Goal: Transaction & Acquisition: Purchase product/service

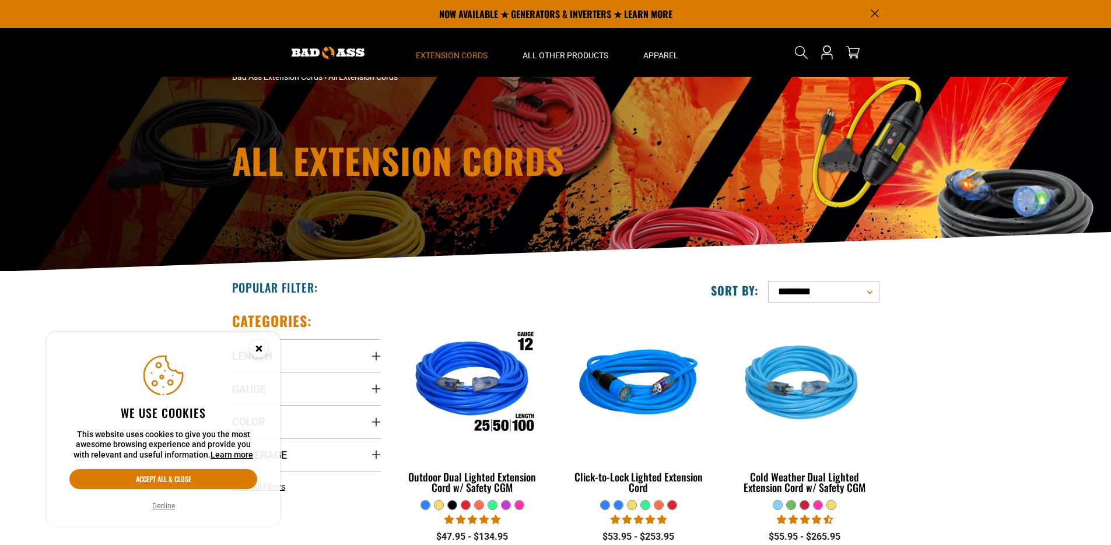
scroll to position [22, 0]
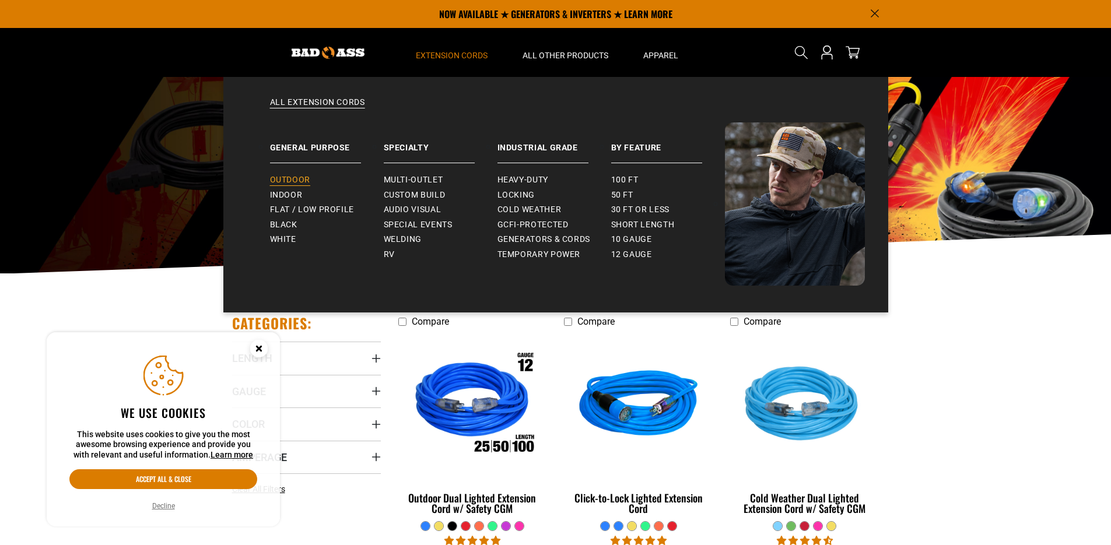
click at [279, 176] on span "Outdoor" at bounding box center [290, 180] width 40 height 10
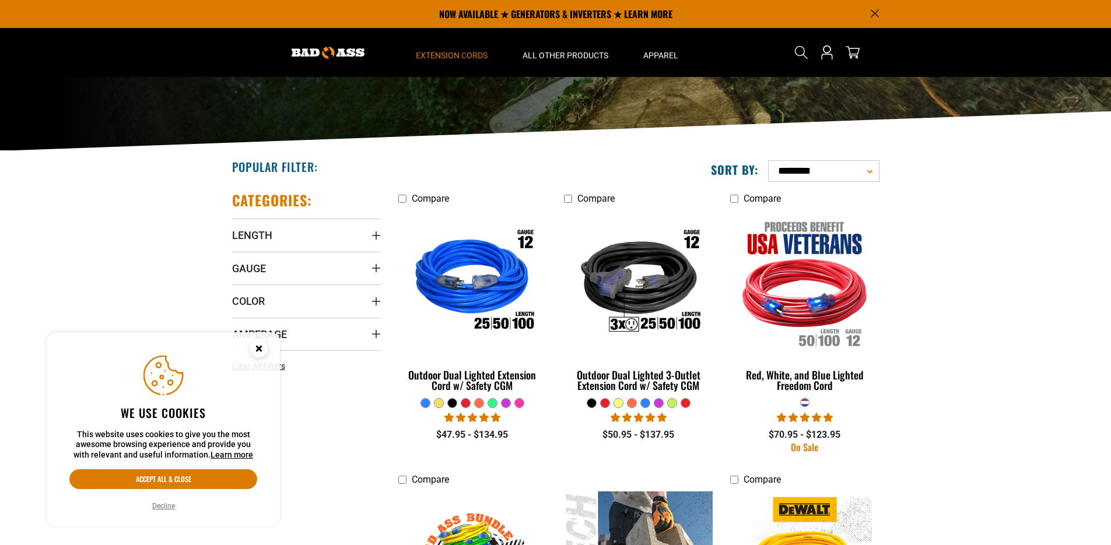
select select "**********"
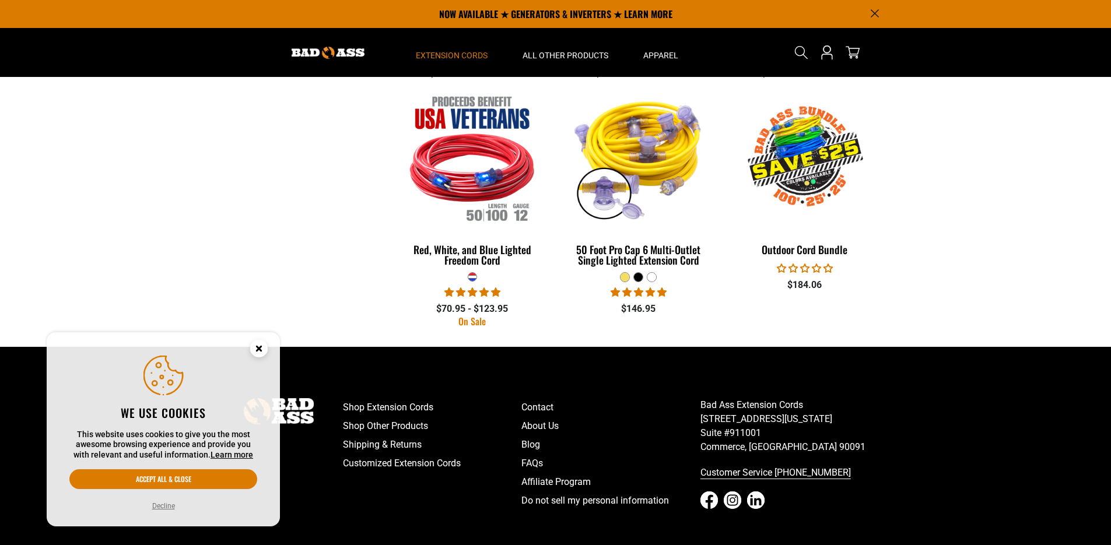
scroll to position [715, 0]
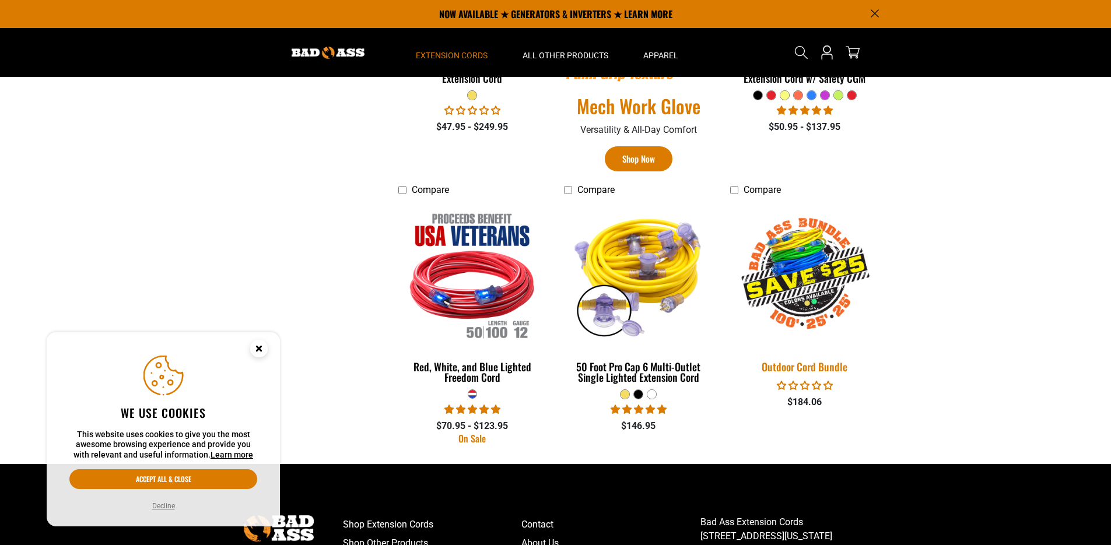
click at [821, 290] on img at bounding box center [804, 274] width 163 height 149
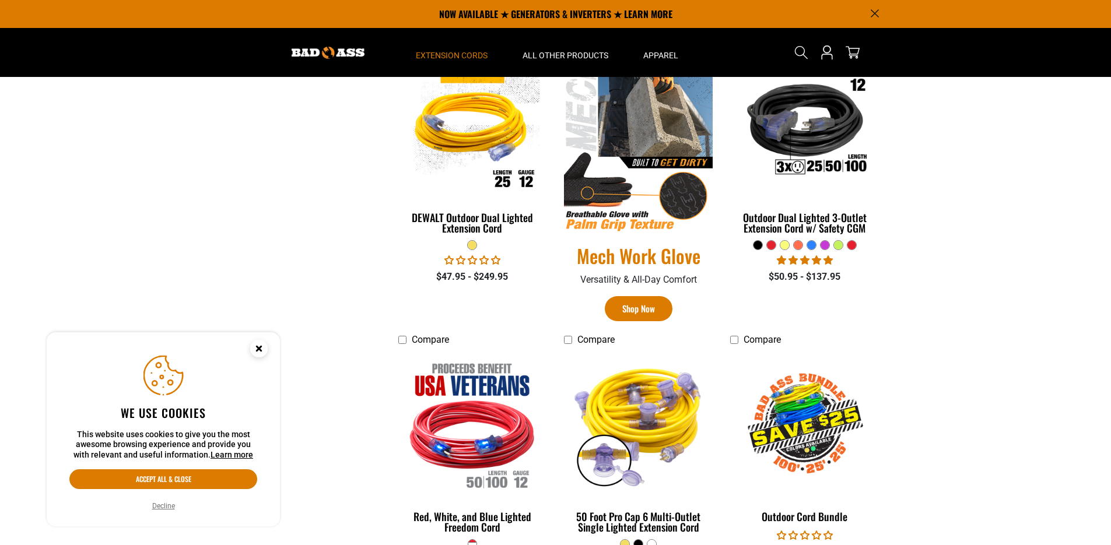
scroll to position [742, 0]
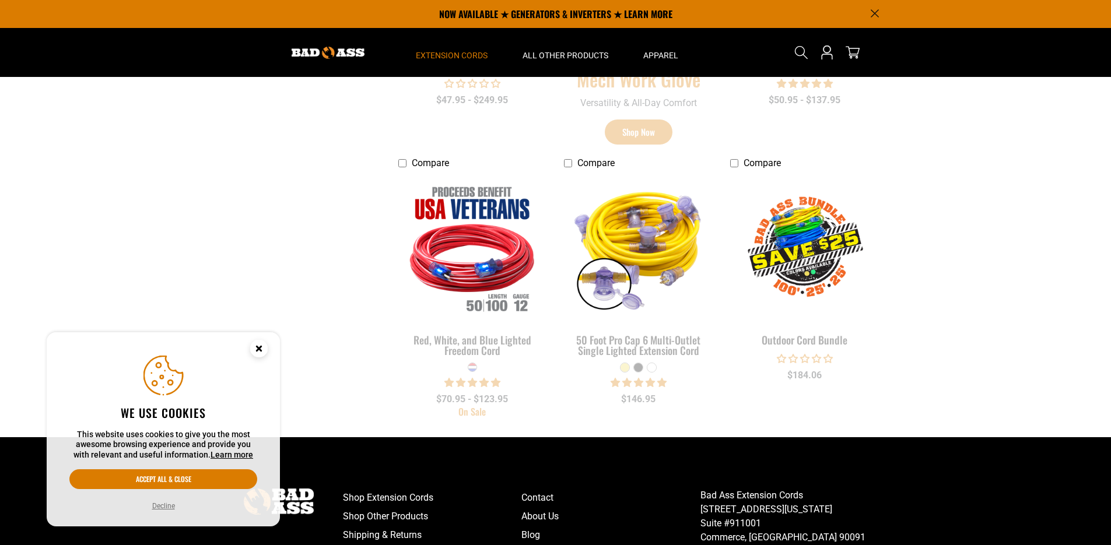
scroll to position [145, 0]
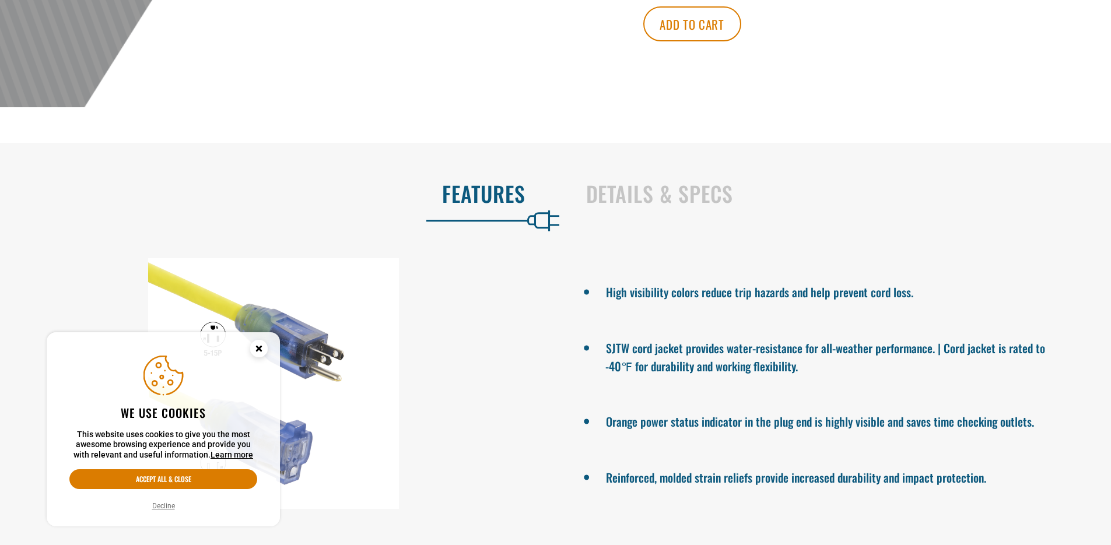
scroll to position [713, 0]
